Goal: Check status: Check status

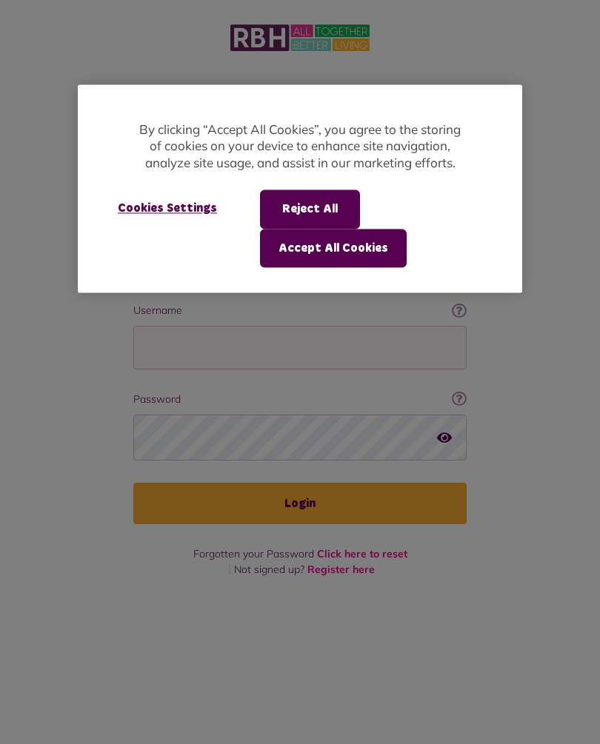
click at [365, 249] on button "Accept All Cookies" at bounding box center [333, 248] width 147 height 39
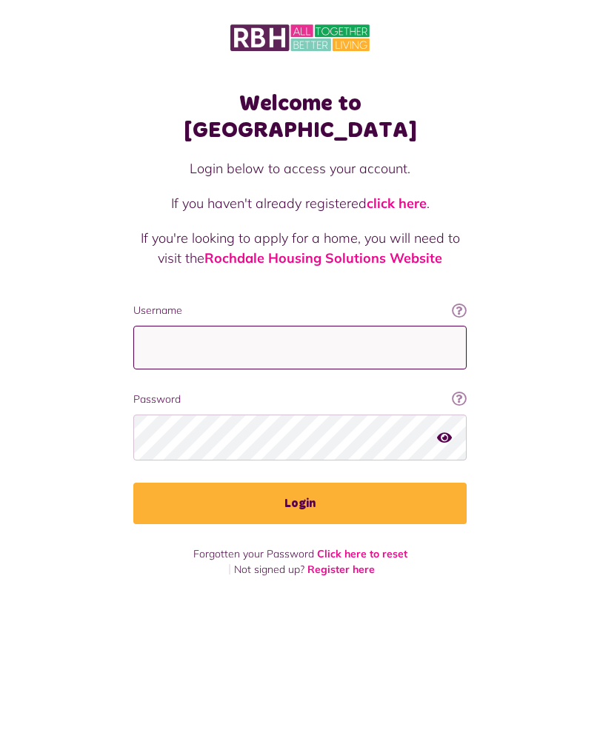
click at [195, 326] on input "Username" at bounding box center [299, 348] width 333 height 44
type input "**********"
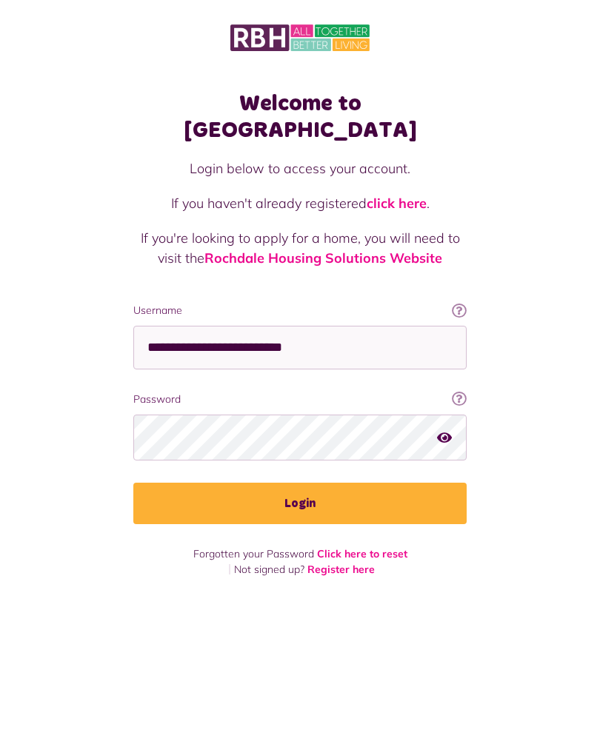
click at [313, 483] on button "Login" at bounding box center [299, 503] width 333 height 41
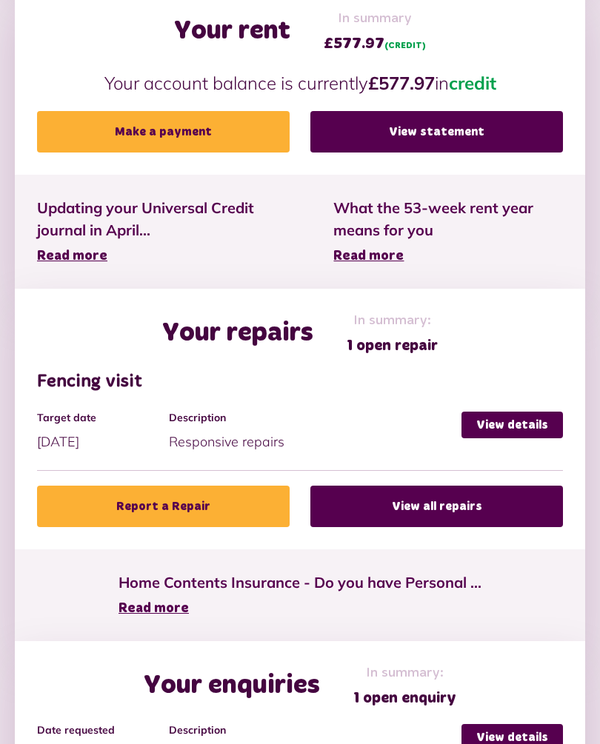
scroll to position [535, 0]
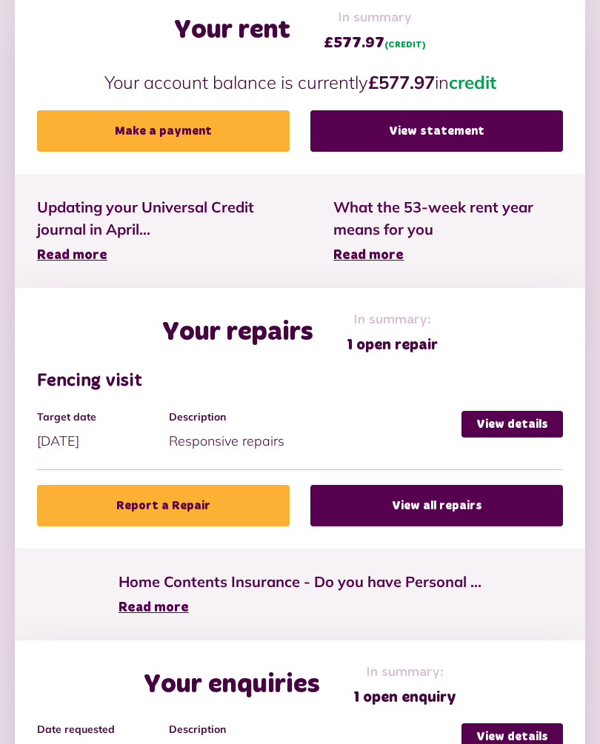
click at [540, 430] on link "View details" at bounding box center [511, 425] width 101 height 27
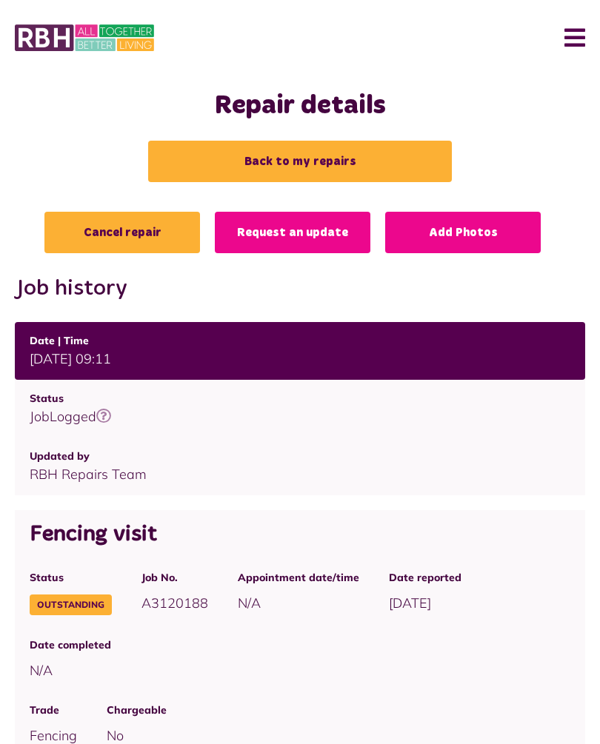
click at [318, 158] on link "Back to my repairs" at bounding box center [300, 161] width 304 height 41
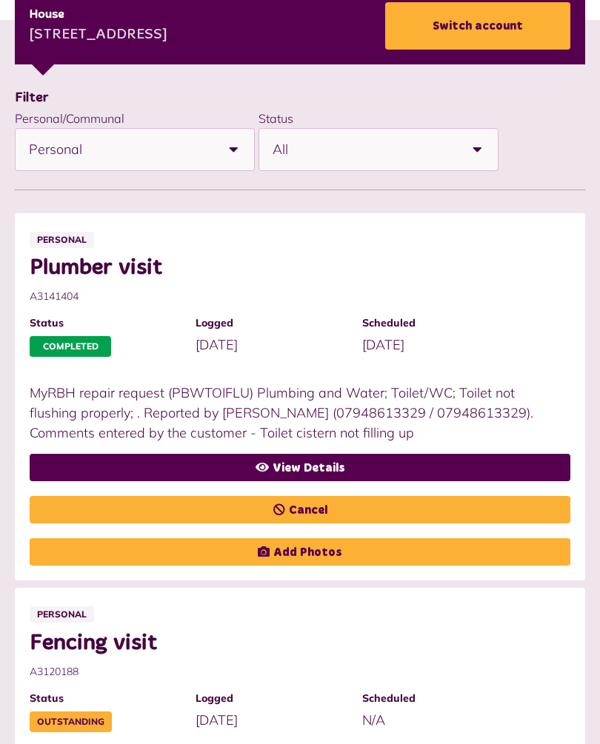
scroll to position [264, 0]
click at [330, 464] on link "View Details" at bounding box center [300, 467] width 541 height 27
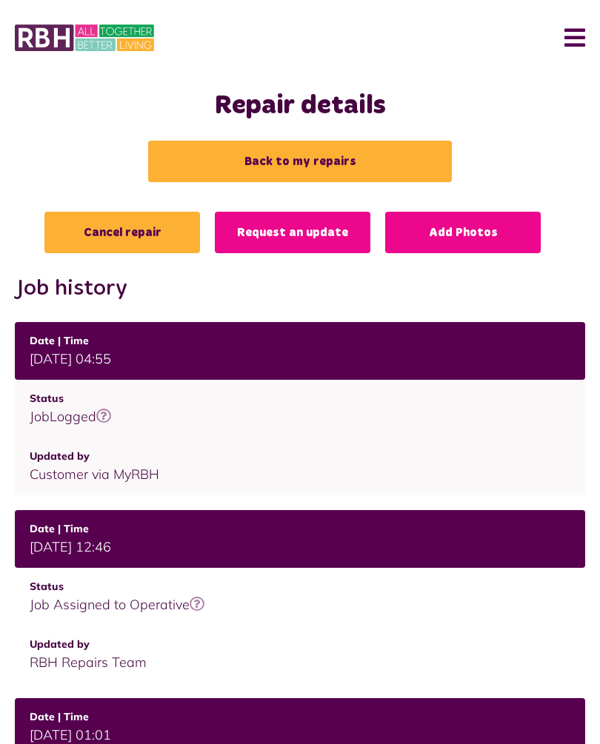
click at [578, 40] on button "Menu" at bounding box center [569, 38] width 32 height 46
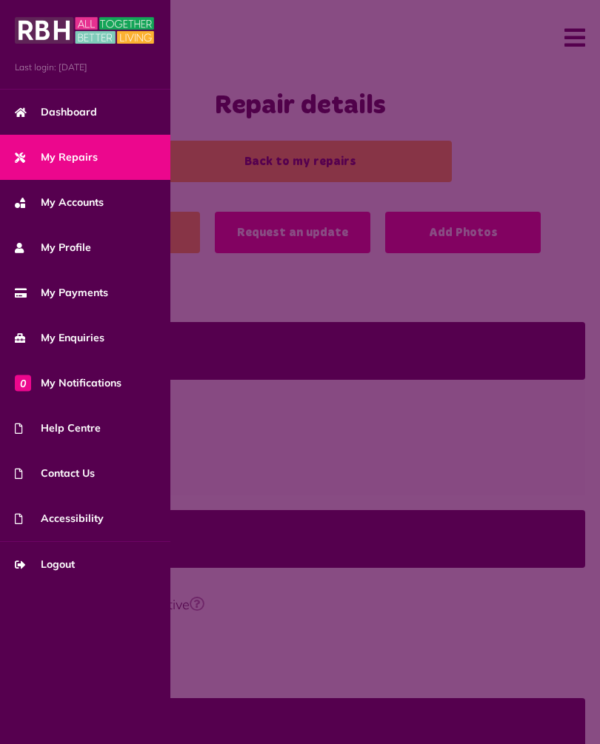
click at [70, 577] on link "Logout" at bounding box center [85, 564] width 170 height 45
